Goal: Subscribe to service/newsletter

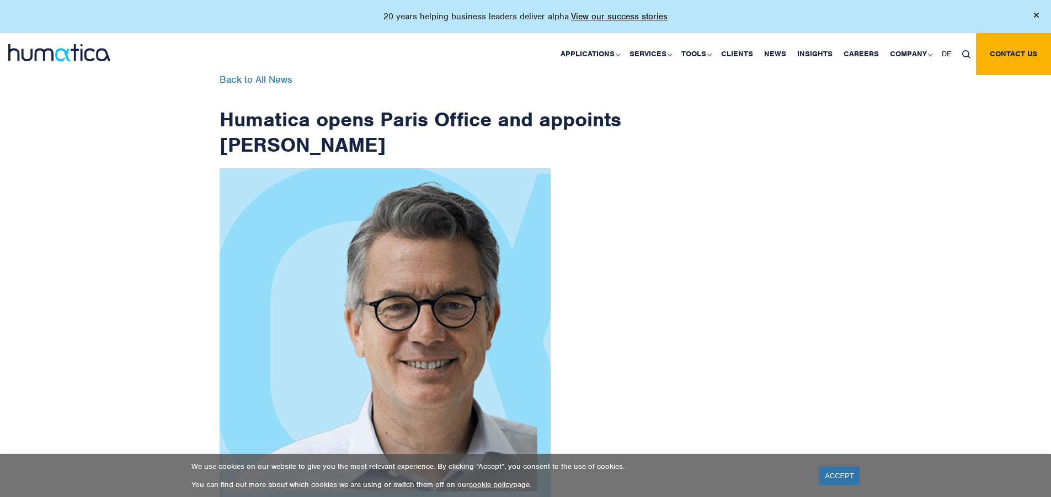
scroll to position [1770, 0]
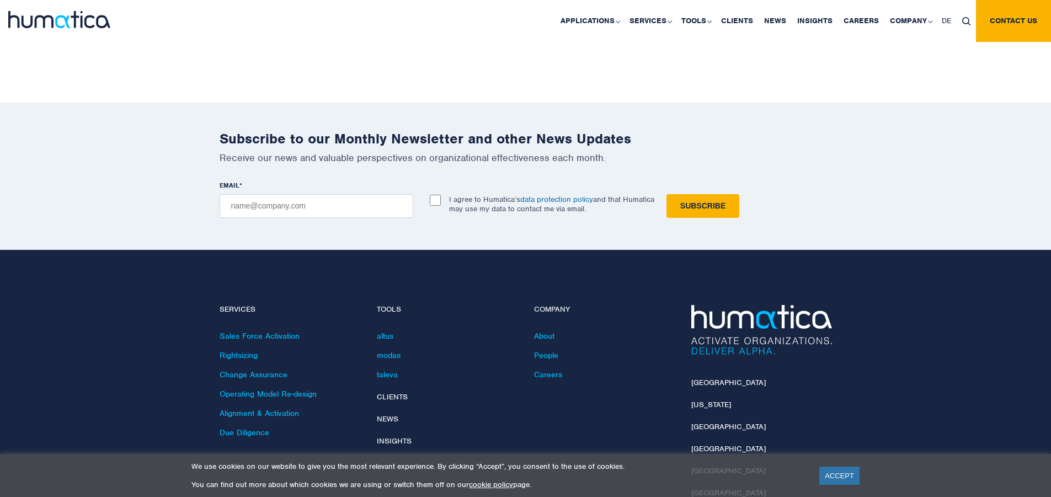
checkbox input "true"
type input "[EMAIL_ADDRESS][DOMAIN_NAME]"
click at [666, 194] on input "Subscribe" at bounding box center [702, 206] width 73 height 24
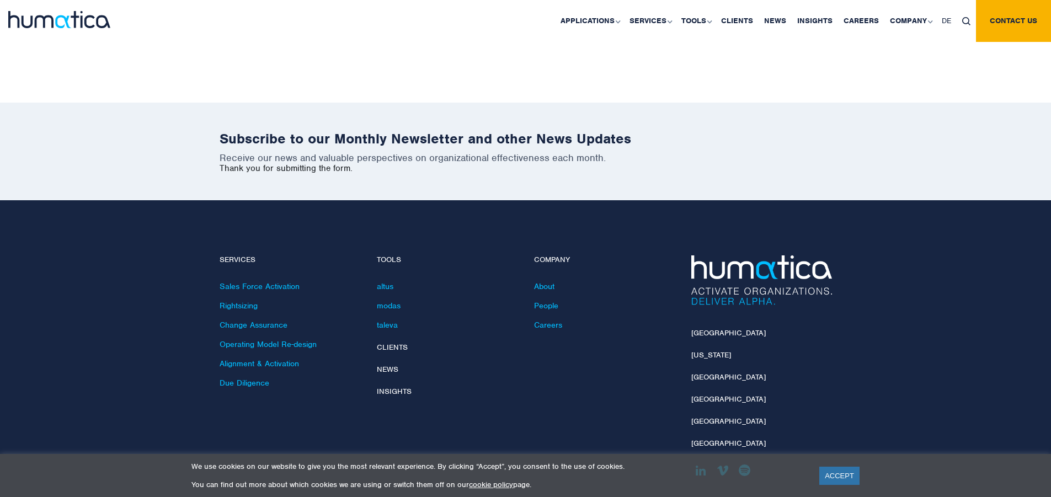
scroll to position [1720, 0]
